Goal: Information Seeking & Learning: Learn about a topic

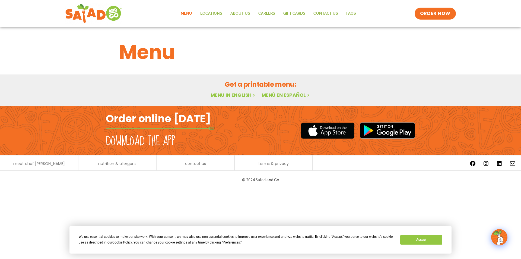
click at [244, 96] on link "Menu in English" at bounding box center [234, 94] width 46 height 7
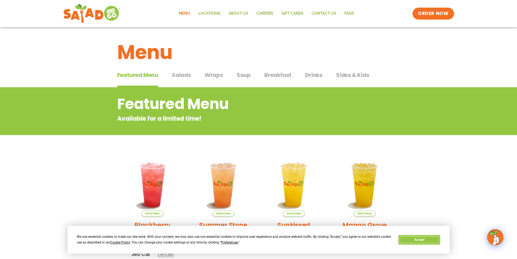
click at [431, 238] on button "Accept" at bounding box center [420, 240] width 42 height 10
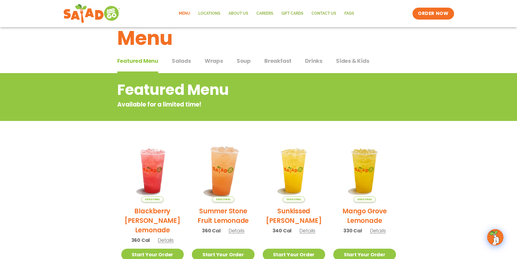
scroll to position [27, 0]
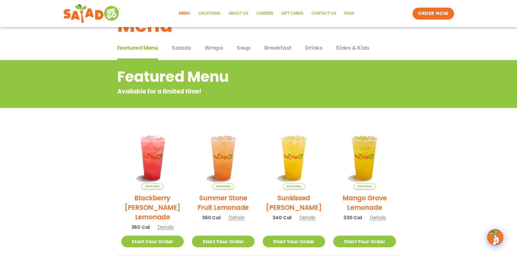
click at [186, 45] on span "Salads" at bounding box center [181, 48] width 19 height 8
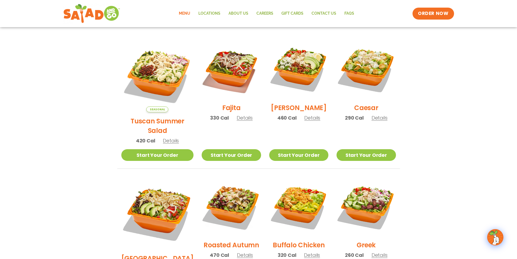
scroll to position [109, 0]
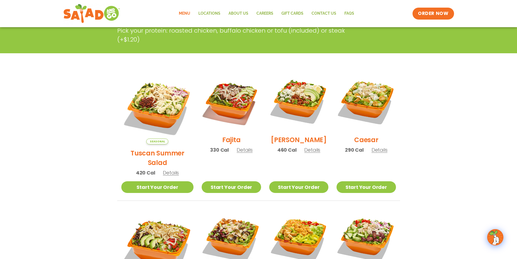
drag, startPoint x: 149, startPoint y: 144, endPoint x: 112, endPoint y: 150, distance: 37.4
drag, startPoint x: 112, startPoint y: 150, endPoint x: 112, endPoint y: 154, distance: 3.5
click at [112, 154] on div "Seasonal Tuscan Summer Salad 420 Cal Details Start Your Order Seasonal Start Yo…" at bounding box center [259, 264] width 296 height 384
drag, startPoint x: 165, startPoint y: 163, endPoint x: 87, endPoint y: 150, distance: 78.7
click at [87, 150] on section "Salads Our house-made dressings make our huge portions even more delicious. Goo…" at bounding box center [258, 217] width 517 height 477
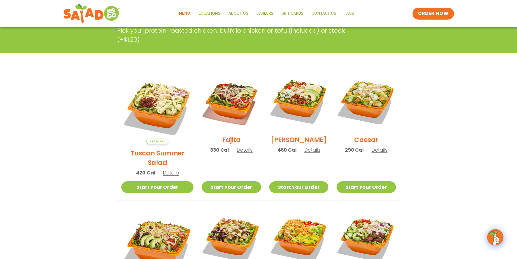
click at [153, 148] on h2 "Tuscan Summer Salad" at bounding box center [157, 157] width 72 height 19
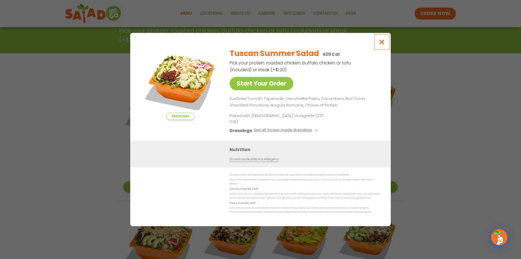
click at [383, 45] on icon "Close modal" at bounding box center [382, 42] width 7 height 6
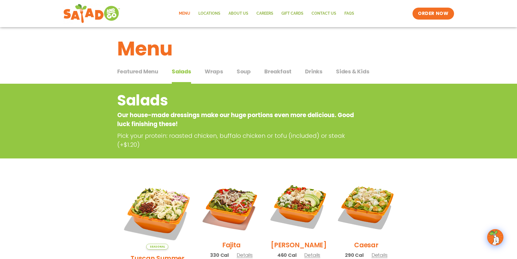
scroll to position [0, 0]
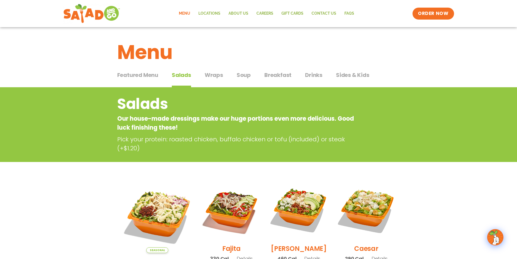
click at [320, 74] on span "Drinks" at bounding box center [313, 75] width 17 height 8
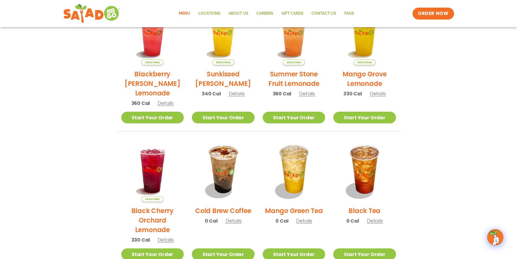
scroll to position [244, 0]
